Goal: Task Accomplishment & Management: Complete application form

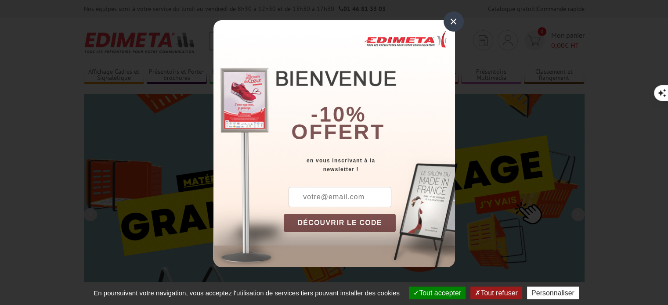
click at [450, 12] on div "×" at bounding box center [453, 21] width 20 height 20
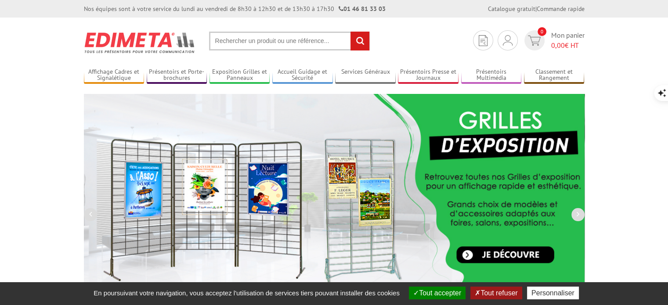
click at [325, 41] on input "text" at bounding box center [289, 41] width 161 height 19
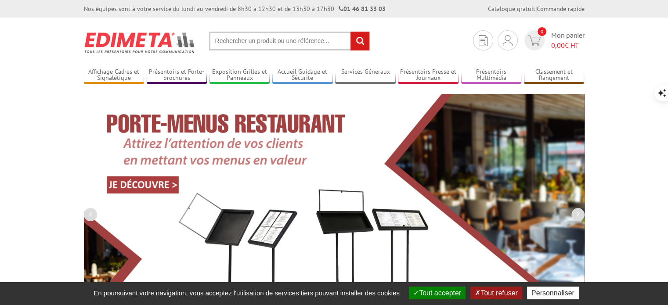
click at [243, 39] on input "text" at bounding box center [289, 41] width 161 height 19
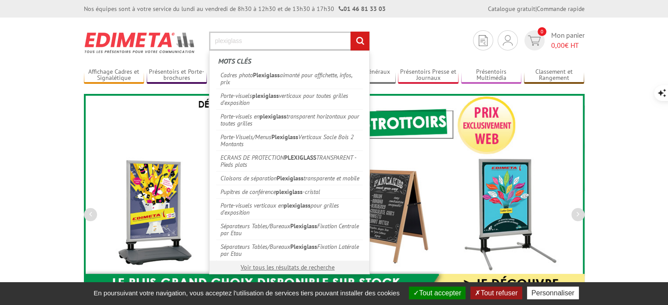
type input "plexiglass"
click at [350, 32] on input "rechercher" at bounding box center [359, 41] width 19 height 19
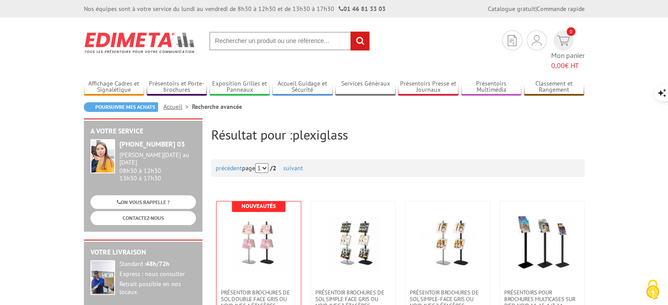
click at [301, 42] on input "text" at bounding box center [289, 41] width 161 height 19
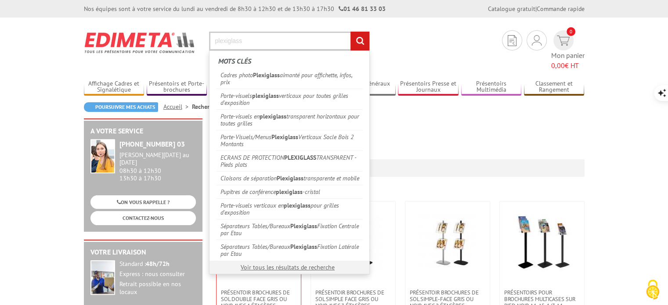
type input "plexiglass"
click at [350, 32] on input "rechercher" at bounding box center [359, 41] width 19 height 19
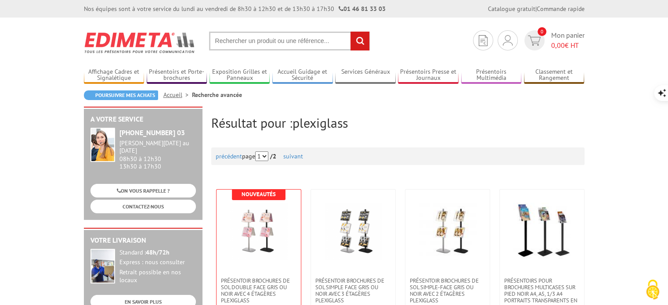
click at [288, 39] on input "text" at bounding box center [289, 41] width 161 height 19
type input "ecran de protection"
click at [350, 32] on input "rechercher" at bounding box center [359, 41] width 19 height 19
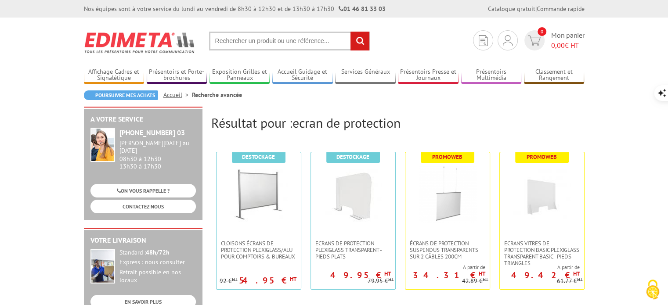
click at [234, 44] on input "text" at bounding box center [289, 41] width 161 height 19
paste input "Écran de protection plexiglass transparent h 68 x l 90 x p 16 cm"
type input "Écran de protection plexiglass transparent h 68 x l 90 x p 16 cm"
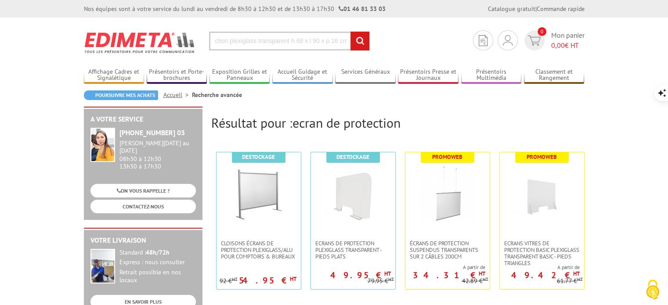
click at [356, 40] on input "rechercher" at bounding box center [359, 41] width 19 height 19
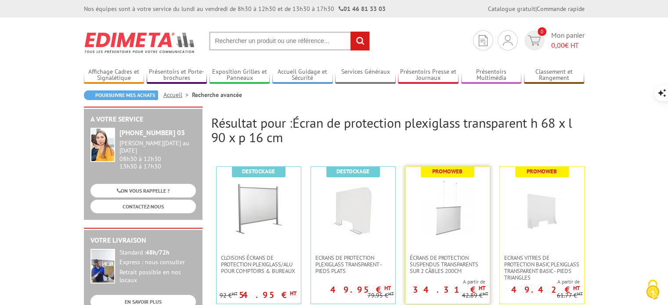
click at [451, 215] on img at bounding box center [447, 208] width 57 height 57
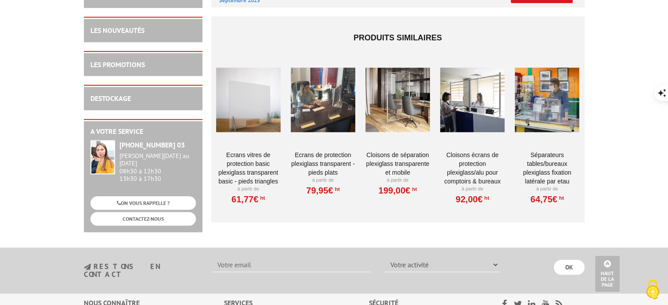
scroll to position [703, 0]
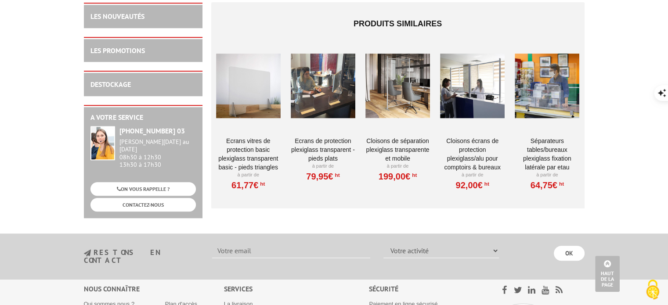
click at [560, 95] on div at bounding box center [547, 86] width 65 height 88
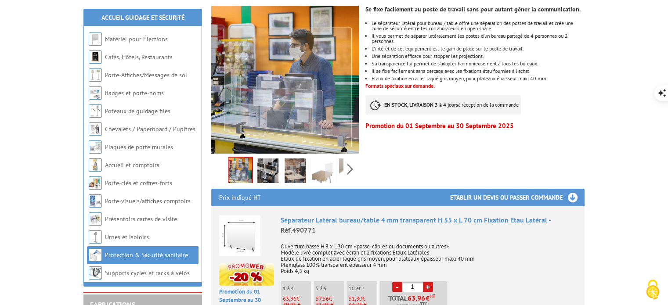
scroll to position [176, 0]
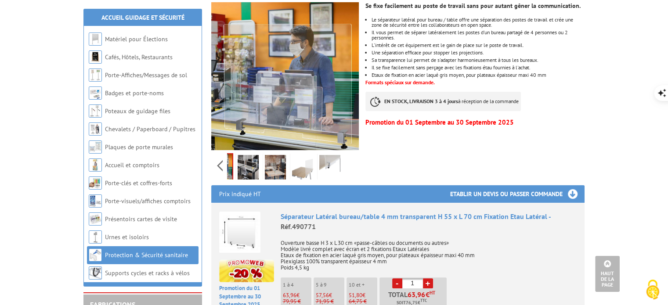
click at [347, 154] on div "Previous Next" at bounding box center [285, 165] width 148 height 31
click at [328, 155] on img at bounding box center [329, 168] width 21 height 27
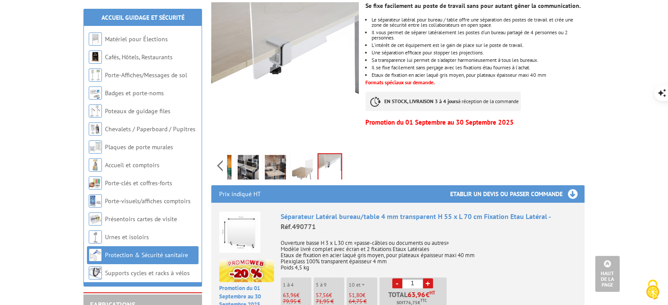
click at [302, 155] on img at bounding box center [302, 168] width 21 height 27
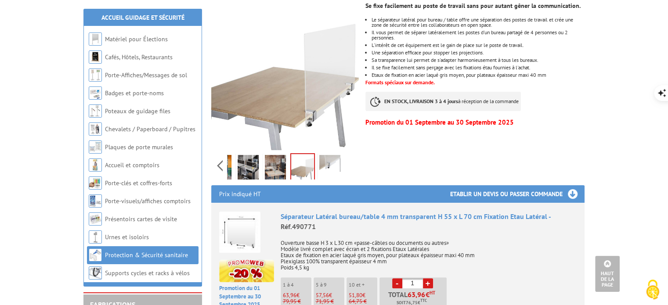
click at [272, 157] on img at bounding box center [275, 168] width 21 height 27
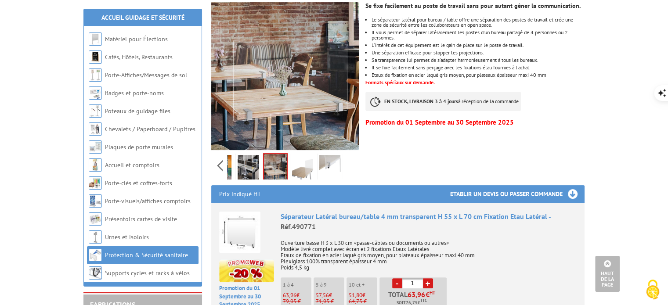
click at [251, 157] on img at bounding box center [248, 168] width 21 height 27
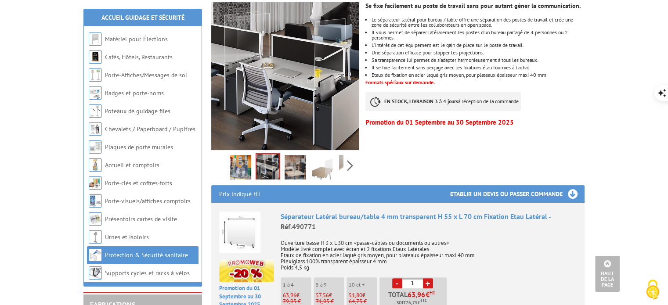
click at [222, 155] on div "Previous Next" at bounding box center [285, 165] width 148 height 31
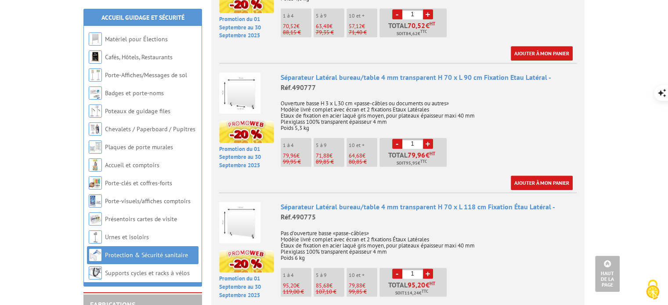
scroll to position [878, 0]
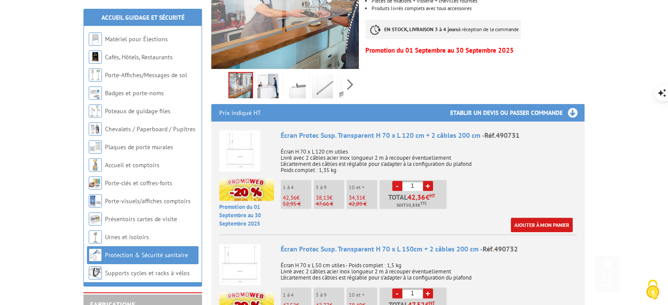
scroll to position [263, 0]
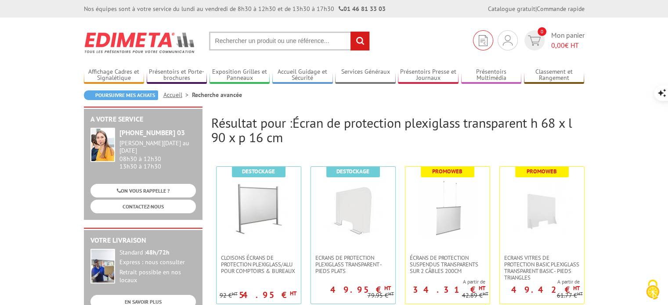
click at [486, 45] on img at bounding box center [483, 40] width 9 height 11
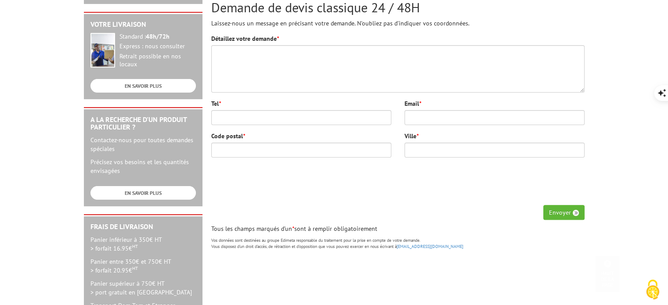
scroll to position [220, 0]
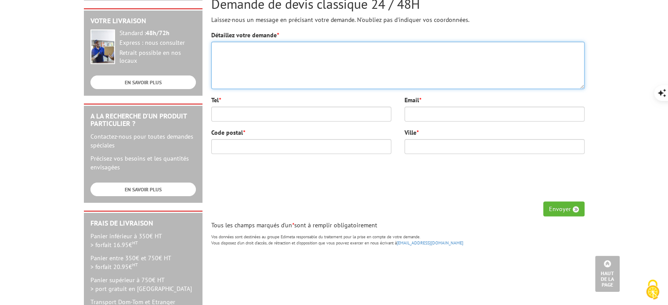
click at [300, 63] on textarea "Détaillez votre demande *" at bounding box center [397, 65] width 373 height 47
paste textarea "Écran de Protection Plexiglass Transparent H 68 x L 90 x P 16 cm - Réf.490770"
click at [217, 47] on textarea "Écran de Protection Plexiglass Transparent H 68 x L 90 x P 16 cm - Réf.490770" at bounding box center [397, 65] width 373 height 47
click at [220, 58] on textarea "Bonjour, Écran de Protection Plexiglass Transparent H 68 x L 90 x P 16 cm - Réf…" at bounding box center [397, 65] width 373 height 47
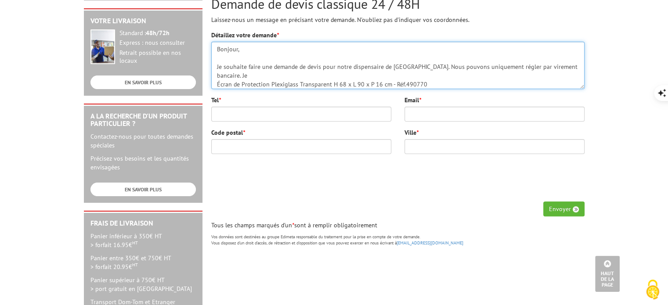
click at [322, 67] on textarea "Bonjour, Je souhaite faire une demande de devis pour notre dispensaire de Paris…" at bounding box center [397, 65] width 373 height 47
drag, startPoint x: 420, startPoint y: 82, endPoint x: 217, endPoint y: 74, distance: 202.6
click at [217, 74] on textarea "Bonjour, Je souhaite faire une demande de devis la commande de 2 plexiglass (po…" at bounding box center [397, 65] width 373 height 47
click at [400, 56] on textarea "Bonjour, Je souhaite faire une demande de devis la commande de 2 plexiglass (po…" at bounding box center [397, 65] width 373 height 47
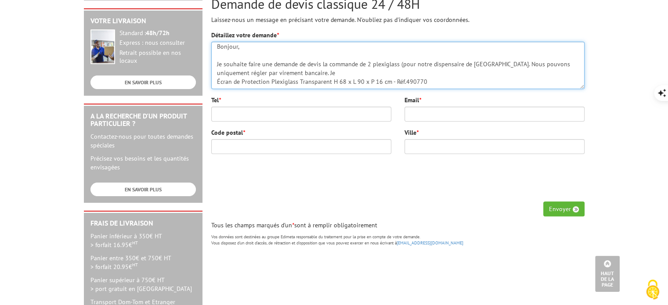
paste textarea "Écran de Protection Plexiglass Transparent H 68 x L 90 x P 16 cm - Réf.490770"
drag, startPoint x: 462, startPoint y: 72, endPoint x: 210, endPoint y: 73, distance: 252.0
click at [210, 73] on div "Demande de devis en ligne Instantané et Immédiat Pour effectuer un devis en lig…" at bounding box center [398, 69] width 382 height 364
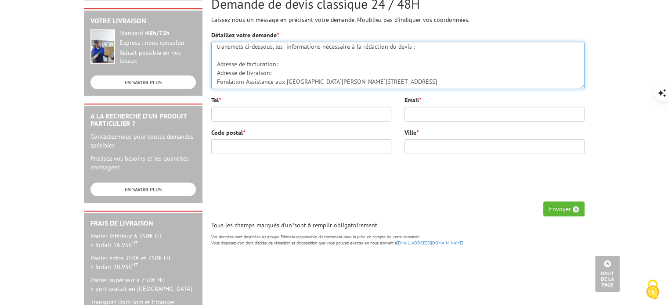
scroll to position [62, 0]
drag, startPoint x: 249, startPoint y: 85, endPoint x: 217, endPoint y: 58, distance: 42.1
click at [217, 58] on textarea "Bonjour, Je souhaite faire une demande de devis la commande de 2 plexiglass (Éc…" at bounding box center [397, 65] width 373 height 47
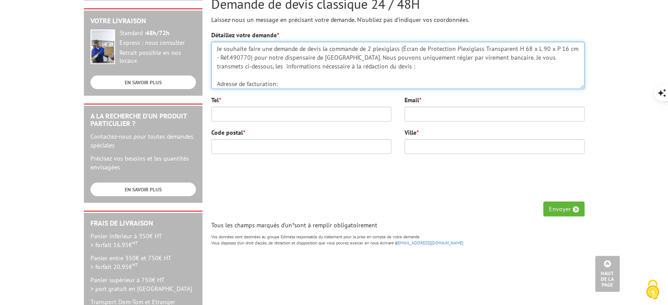
click at [282, 82] on textarea "Bonjour, Je souhaite faire une demande de devis la commande de 2 plexiglass (Éc…" at bounding box center [397, 65] width 373 height 47
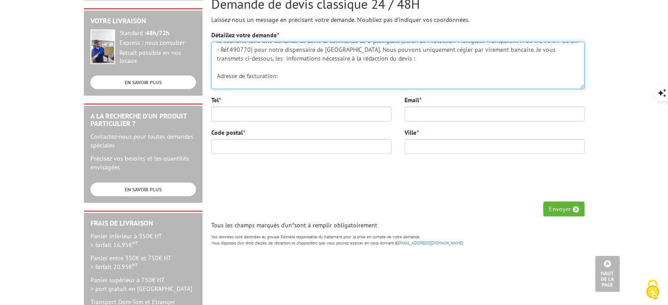
paste textarea "Fondation Assistance aux Animaux Noura GUEYE 23 avenue de la République 75011 P…"
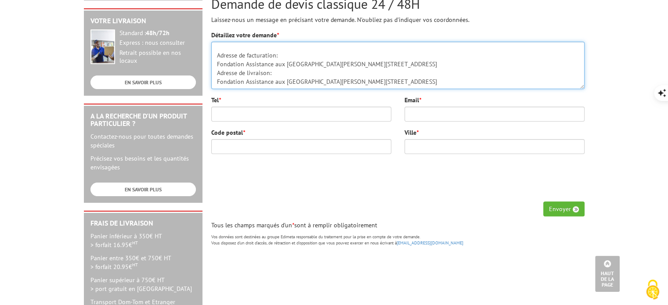
drag, startPoint x: 253, startPoint y: 65, endPoint x: 217, endPoint y: 67, distance: 35.7
click at [217, 67] on textarea "Bonjour, Je souhaite faire une demande de devis la commande de 2 plexiglass (Éc…" at bounding box center [397, 65] width 373 height 47
click at [270, 74] on textarea "Bonjour, Je souhaite faire une demande de devis la commande de 2 plexiglass (Éc…" at bounding box center [397, 65] width 373 height 47
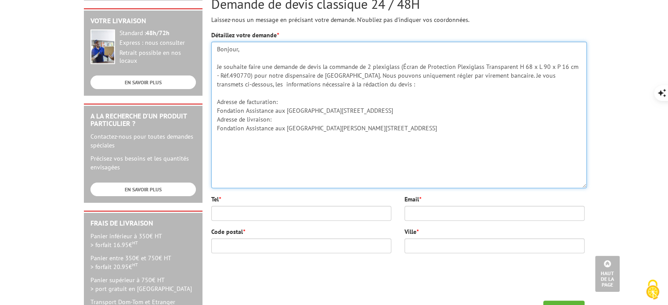
scroll to position [0, 0]
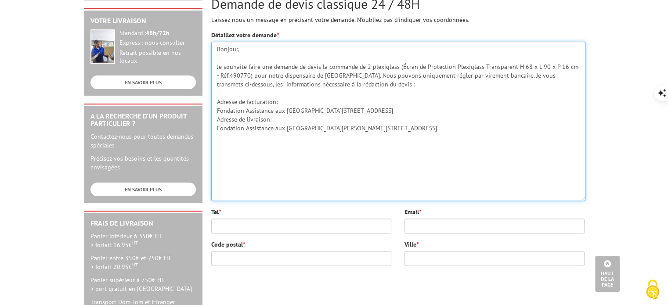
drag, startPoint x: 580, startPoint y: 86, endPoint x: 581, endPoint y: 198, distance: 112.0
click at [581, 198] on textarea "Bonjour, Je souhaite faire une demande de devis la commande de 2 plexiglass (Éc…" at bounding box center [398, 121] width 374 height 159
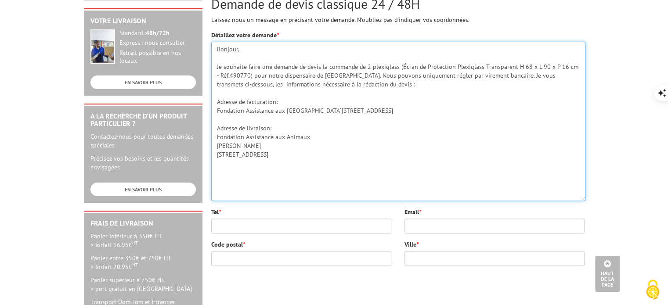
click at [251, 181] on textarea "Bonjour, Je souhaite faire une demande de devis la commande de 2 plexiglass (Éc…" at bounding box center [398, 121] width 374 height 159
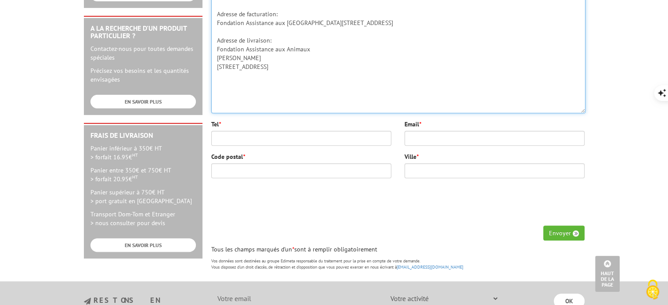
scroll to position [2, 0]
click at [216, 105] on textarea "Bonjour, Je souhaite faire une demande de devis la commande de 2 plexiglass (Éc…" at bounding box center [398, 33] width 374 height 159
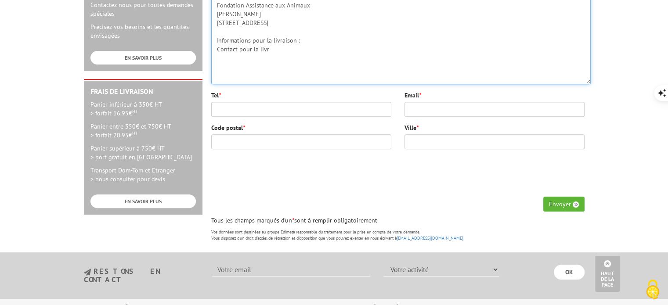
scroll to position [0, 0]
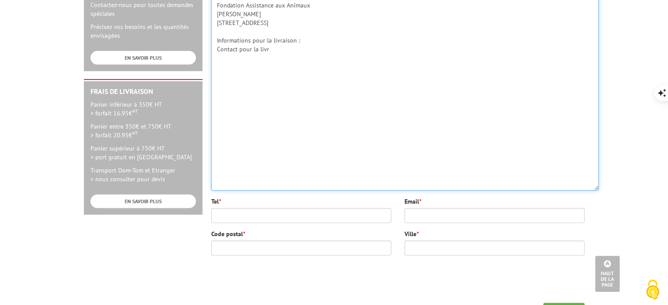
drag, startPoint x: 583, startPoint y: 66, endPoint x: 598, endPoint y: 210, distance: 145.3
click at [598, 191] on textarea "Bonjour, Je souhaite faire une demande de devis la commande de 2 plexiglass (Éc…" at bounding box center [404, 50] width 387 height 281
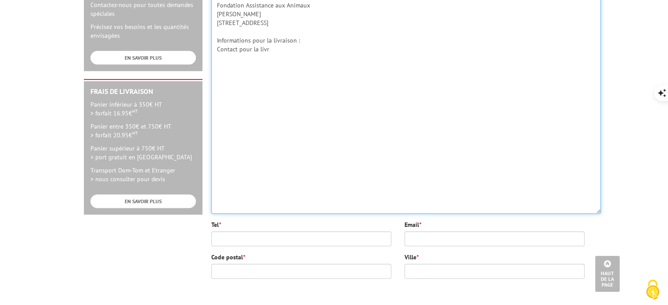
click at [286, 66] on textarea "Bonjour, Je souhaite faire une demande de devis la commande de 2 plexiglass (Éc…" at bounding box center [405, 62] width 389 height 304
click at [286, 74] on textarea "Bonjour, Je souhaite faire une demande de devis la commande de 2 plexiglass (Éc…" at bounding box center [405, 62] width 389 height 304
click at [385, 82] on textarea "Bonjour, Je souhaite faire une demande de devis la commande de 2 plexiglass (Éc…" at bounding box center [405, 62] width 389 height 304
click at [399, 83] on textarea "Bonjour, Je souhaite faire une demande de devis la commande de 2 plexiglass (Éc…" at bounding box center [405, 62] width 389 height 304
click at [409, 82] on textarea "Bonjour, Je souhaite faire une demande de devis la commande de 2 plexiglass (Éc…" at bounding box center [405, 62] width 389 height 304
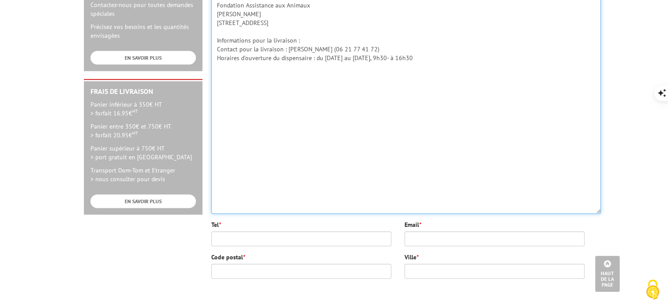
click at [386, 83] on textarea "Bonjour, Je souhaite faire une demande de devis la commande de 2 plexiglass (Éc…" at bounding box center [405, 62] width 389 height 304
click at [411, 82] on textarea "Bonjour, Je souhaite faire une demande de devis la commande de 2 plexiglass (Éc…" at bounding box center [405, 62] width 389 height 304
click at [418, 84] on textarea "Bonjour, Je souhaite faire une demande de devis la commande de 2 plexiglass (Éc…" at bounding box center [405, 62] width 389 height 304
click at [260, 101] on textarea "Bonjour, Je souhaite faire une demande de devis la commande de 2 plexiglass (Éc…" at bounding box center [405, 62] width 389 height 304
click at [358, 105] on textarea "Bonjour, Je souhaite faire une demande de devis la commande de 2 plexiglass (Éc…" at bounding box center [405, 62] width 389 height 304
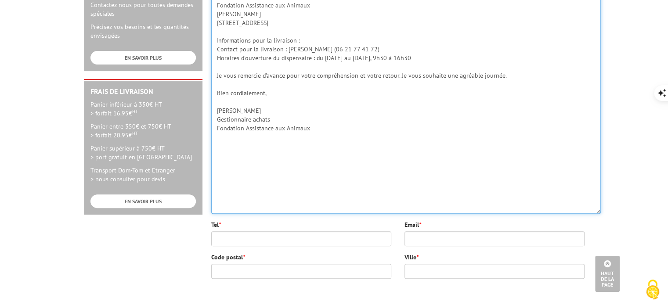
click at [274, 146] on textarea "Bonjour, Je souhaite faire une demande de devis la commande de 2 plexiglass (Éc…" at bounding box center [405, 62] width 389 height 304
paste textarea "Tél. : 01 39 49 18 10"
click at [314, 165] on textarea "Bonjour, Je souhaite faire une demande de devis la commande de 2 plexiglass (Éc…" at bounding box center [405, 62] width 389 height 304
paste textarea "http://www.fondationassistanceauxanimaux.org"
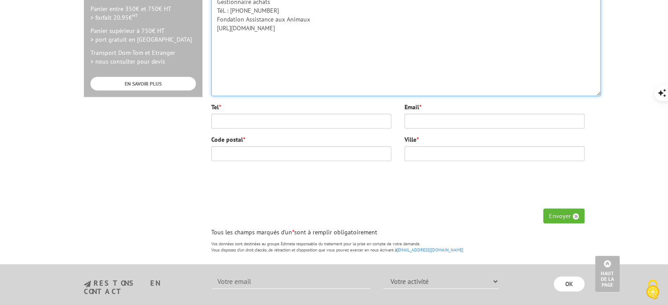
scroll to position [353, 0]
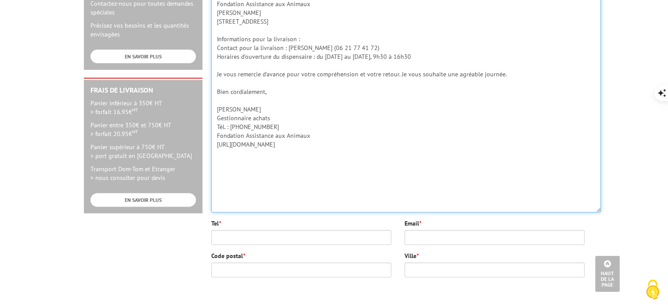
drag, startPoint x: 218, startPoint y: 49, endPoint x: 349, endPoint y: 170, distance: 179.0
click at [349, 170] on textarea "Bonjour, Je souhaite faire une demande de devis la commande de 2 plexiglass (Éc…" at bounding box center [405, 61] width 389 height 304
type textarea "Bonjour, Je souhaite faire une demande de devis la commande de 2 plexiglass (Éc…"
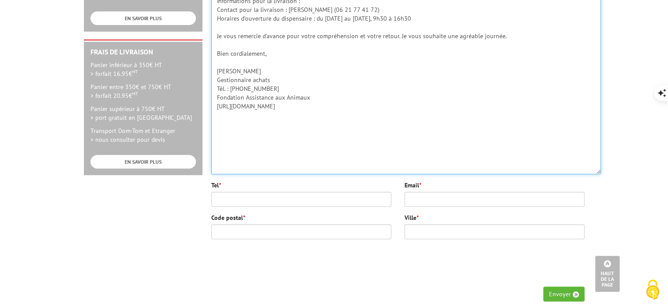
scroll to position [484, 0]
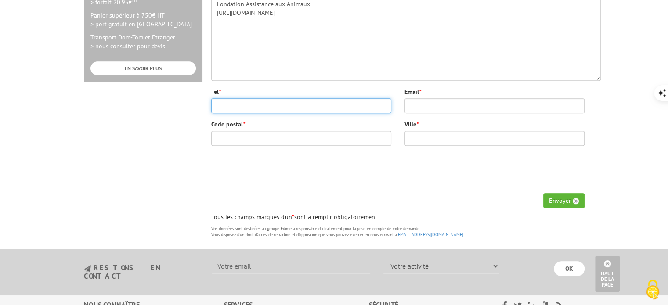
click at [245, 98] on input "Tel *" at bounding box center [301, 105] width 180 height 15
type input "0139491810"
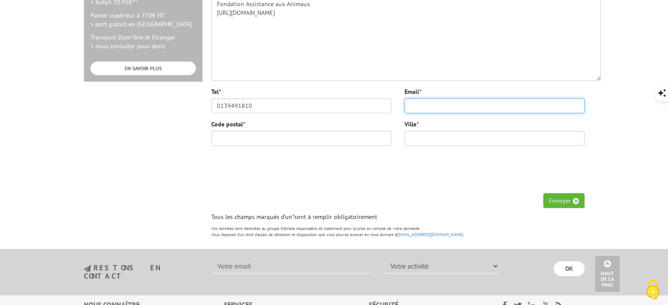
type input "secretariat.general@fondationassistanceauxanimaux.org"
type input "78000"
type input "VERSAILLES"
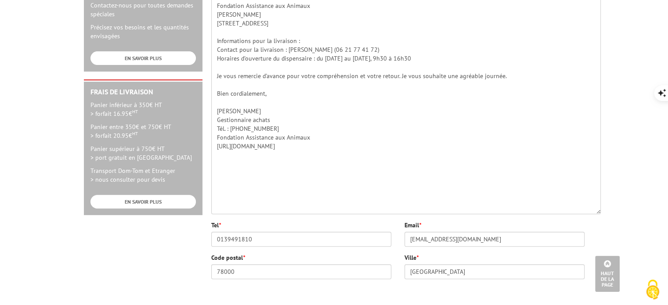
scroll to position [440, 0]
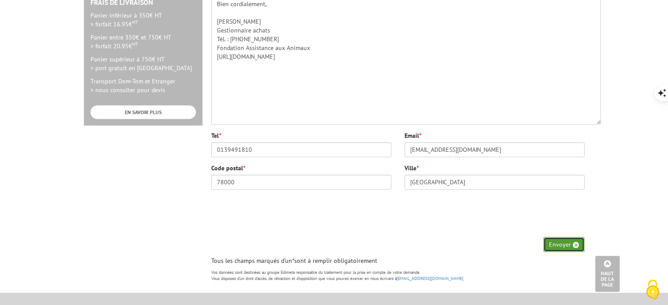
click at [562, 245] on button "Envoyer" at bounding box center [563, 244] width 41 height 15
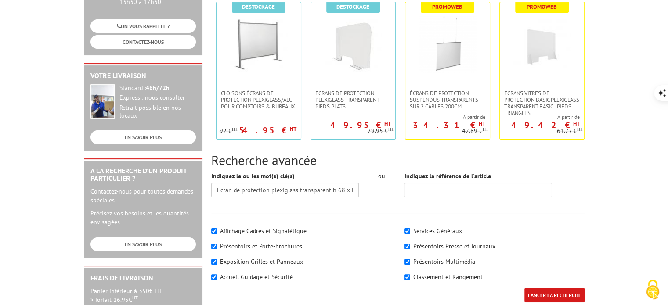
scroll to position [176, 0]
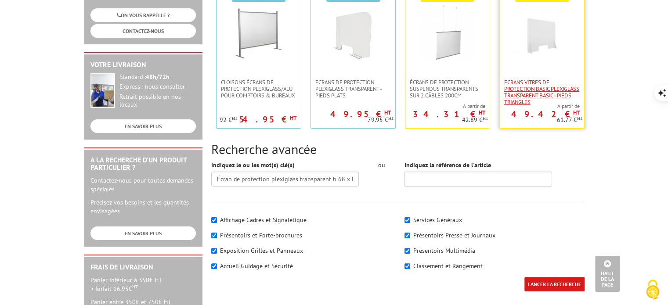
click at [534, 85] on span "ECRANS VITRES DE PROTECTION BASIC PLEXIGLASS TRANSPARENT BASIC - pieds triangles" at bounding box center [542, 92] width 76 height 26
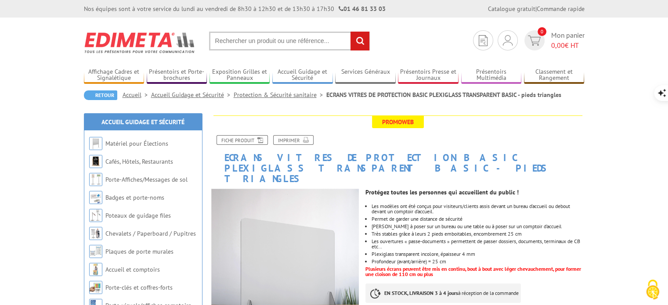
click at [282, 39] on input "text" at bounding box center [289, 41] width 161 height 19
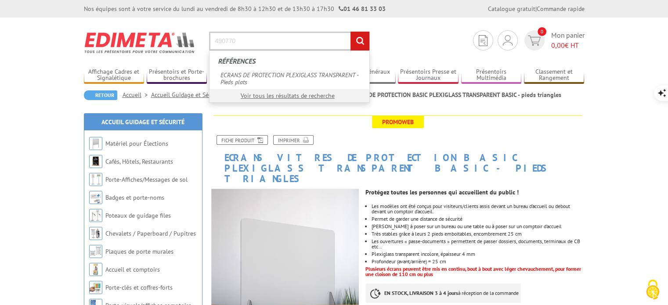
type input "490770"
click at [350, 32] on input "rechercher" at bounding box center [359, 41] width 19 height 19
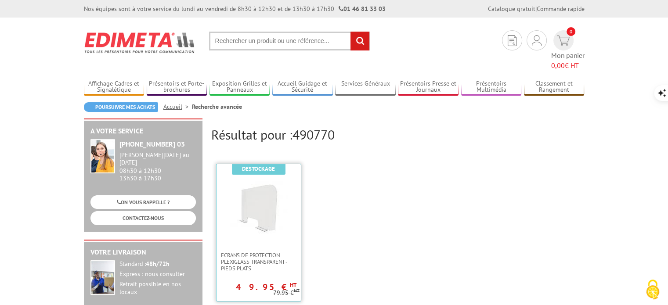
click at [247, 187] on img at bounding box center [258, 205] width 57 height 57
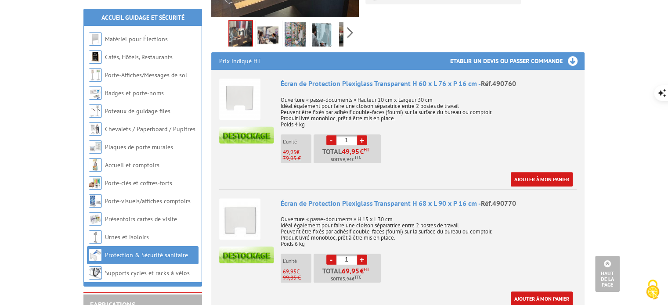
scroll to position [351, 0]
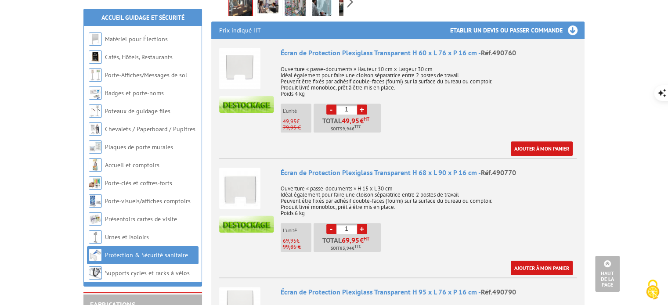
click at [251, 168] on img at bounding box center [239, 188] width 41 height 41
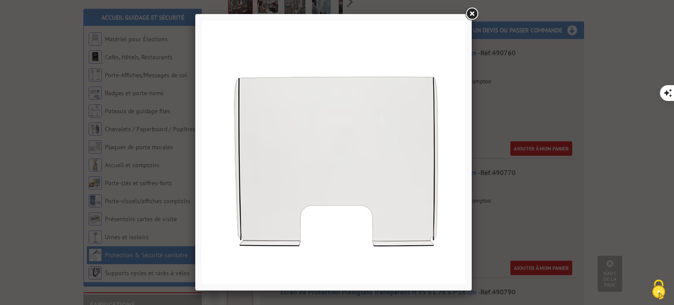
click at [467, 14] on link at bounding box center [472, 14] width 16 height 16
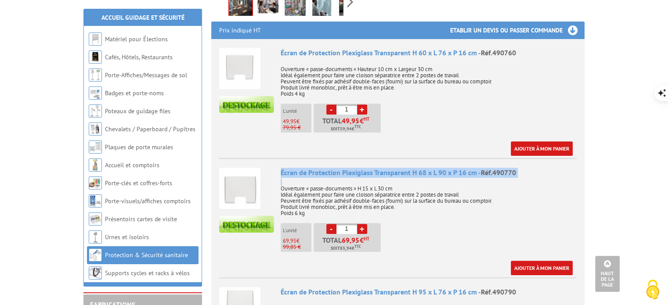
drag, startPoint x: 281, startPoint y: 149, endPoint x: 514, endPoint y: 156, distance: 233.7
click at [514, 168] on div "Écran de Protection Plexiglass Transparent H 68 x L 90 x P 16 cm - Réf.490770 O…" at bounding box center [429, 222] width 296 height 108
copy div "Écran de Protection Plexiglass Transparent H 68 x L 90 x P 16 cm - Réf.490770"
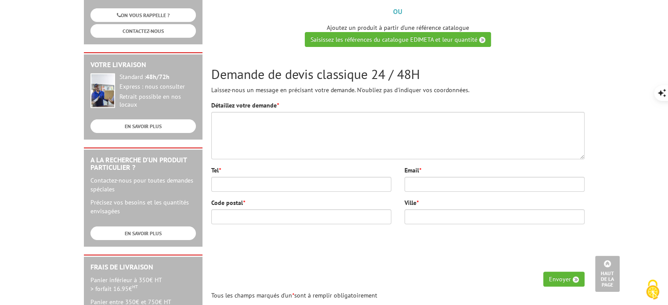
scroll to position [176, 0]
